Goal: Task Accomplishment & Management: Manage account settings

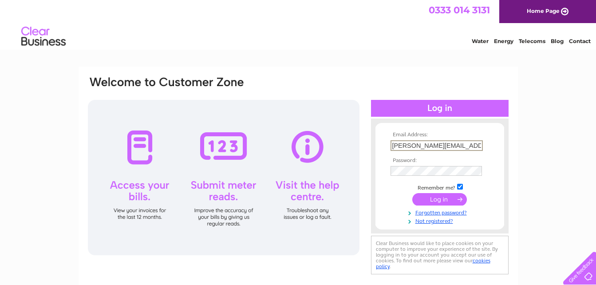
drag, startPoint x: 458, startPoint y: 142, endPoint x: 384, endPoint y: 147, distance: 73.4
click at [384, 147] on form "Email Address: [PERSON_NAME][EMAIL_ADDRESS][DOMAIN_NAME] Password:" at bounding box center [440, 178] width 129 height 93
click at [479, 145] on input "n.thomson524@outlook.comk" at bounding box center [437, 145] width 92 height 11
type input "n.thomson524@outlook.com"
click at [548, 95] on div "Email Address: n.thomson524@outlook.com Password: Forgotten password?" at bounding box center [298, 267] width 596 height 400
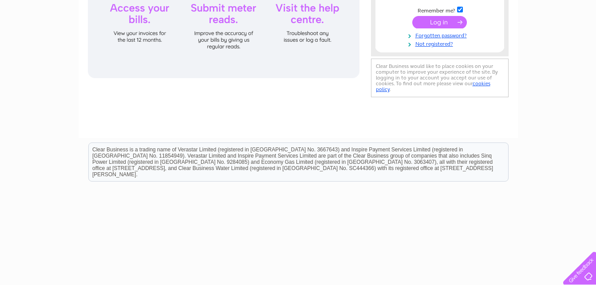
scroll to position [178, 0]
click at [433, 20] on input "submit" at bounding box center [439, 21] width 55 height 12
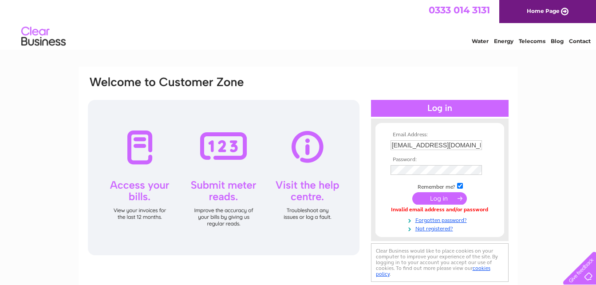
click at [568, 192] on div "Email Address: n.thomson524@outlook.com Password: Forgotten password?" at bounding box center [298, 267] width 596 height 400
click at [446, 202] on input "submit" at bounding box center [439, 198] width 55 height 12
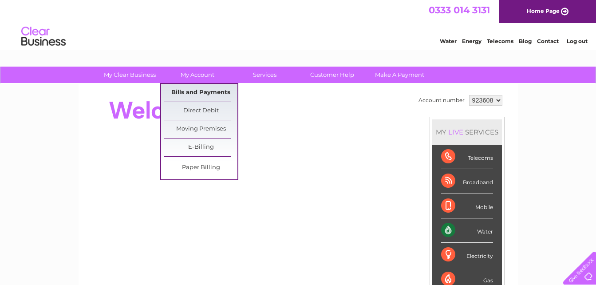
click at [199, 90] on link "Bills and Payments" at bounding box center [200, 93] width 73 height 18
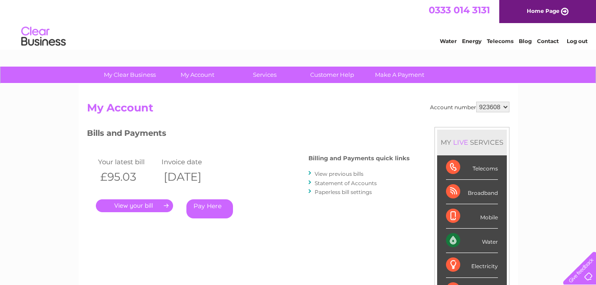
click at [125, 204] on link "." at bounding box center [134, 205] width 77 height 13
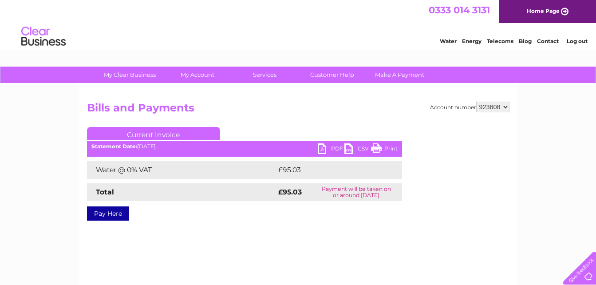
click at [321, 149] on link "PDF" at bounding box center [331, 149] width 27 height 13
click at [573, 40] on link "Log out" at bounding box center [577, 41] width 21 height 7
